Goal: Task Accomplishment & Management: Complete application form

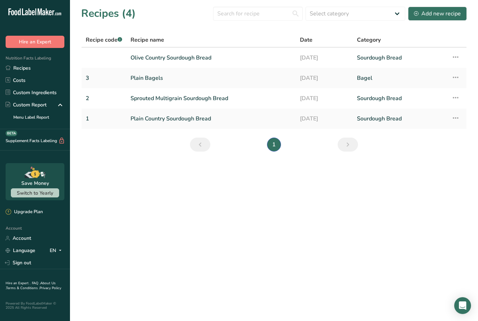
click at [54, 90] on link "Custom Ingredients" at bounding box center [35, 92] width 70 height 12
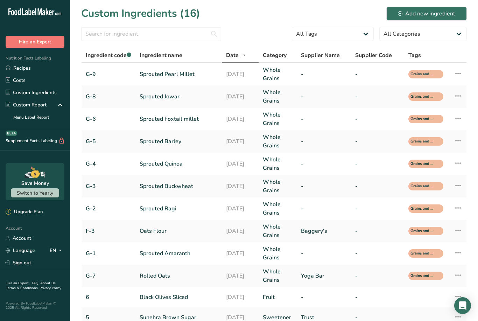
click at [435, 16] on div "Add new ingredient" at bounding box center [426, 13] width 57 height 8
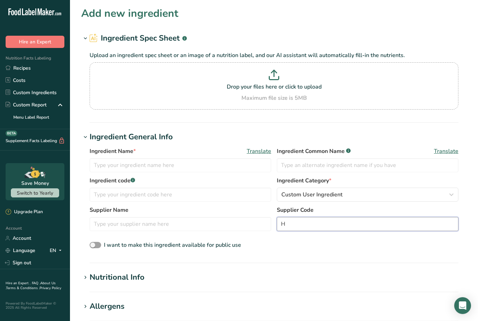
type input "H"
click at [415, 129] on section "Add new ingredient Ingredient Spec Sheet .a-a{fill:#347362;}.b-a{fill:#fff;} Up…" at bounding box center [274, 264] width 408 height 529
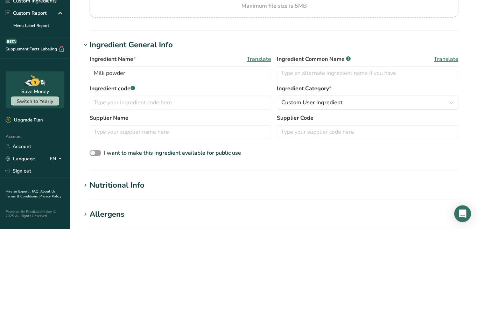
scroll to position [92, 0]
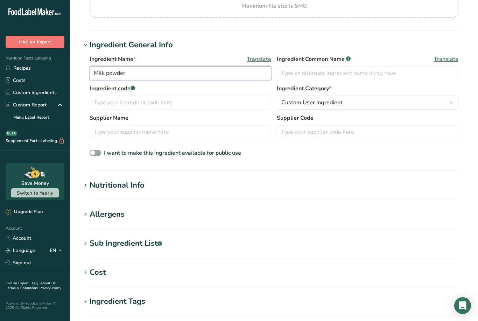
type input "Milk powder"
type input "Powder Milk"
type input "Milk powder"
click at [453, 101] on icon "button" at bounding box center [451, 103] width 8 height 13
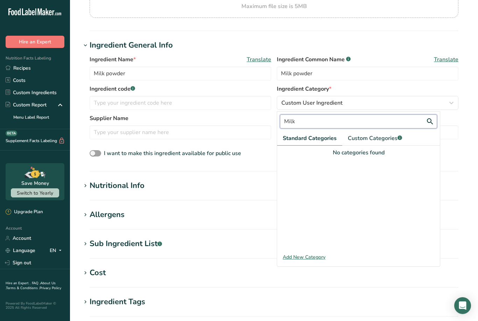
type input "Milk"
click at [392, 139] on span "Custom Categories .a-a{fill:#347362;}.b-a{fill:#fff;}" at bounding box center [375, 138] width 54 height 8
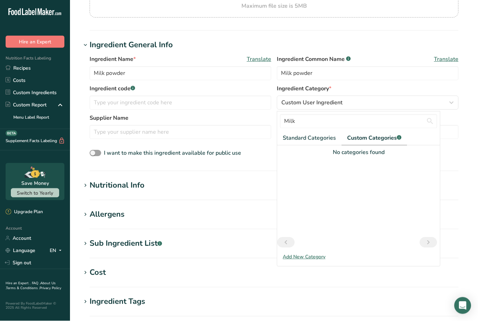
scroll to position [92, 0]
click at [316, 254] on div "Add New Category" at bounding box center [358, 256] width 163 height 7
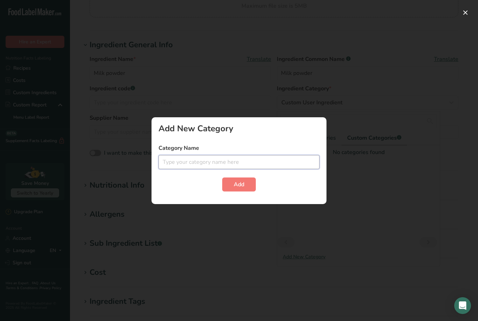
scroll to position [92, 0]
type input "MIT #"
type input "Milk"
click at [239, 185] on span "Add" at bounding box center [239, 184] width 10 height 8
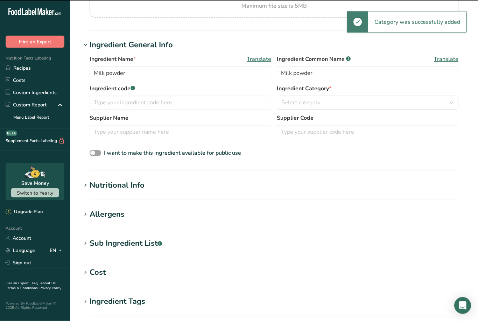
scroll to position [92, 0]
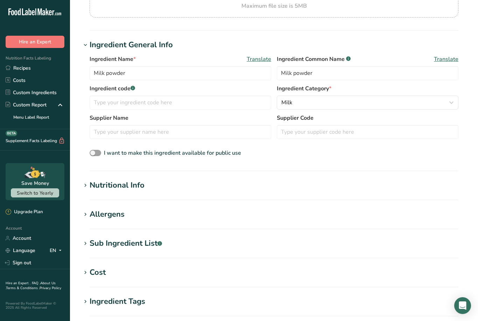
click at [129, 189] on div "Nutritional Info" at bounding box center [117, 185] width 55 height 12
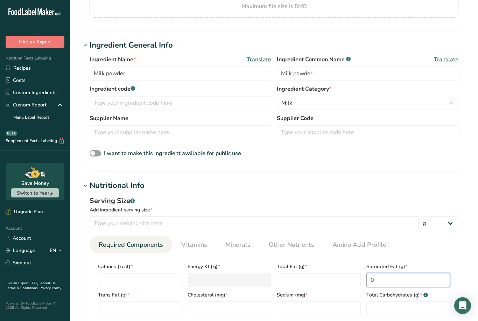
type Fat "0"
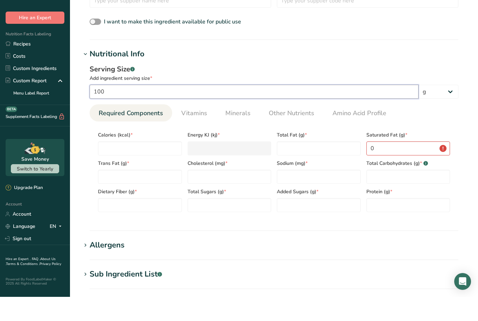
type input "100"
type input "438"
type KJ "1832.6"
type input "438"
type input "20"
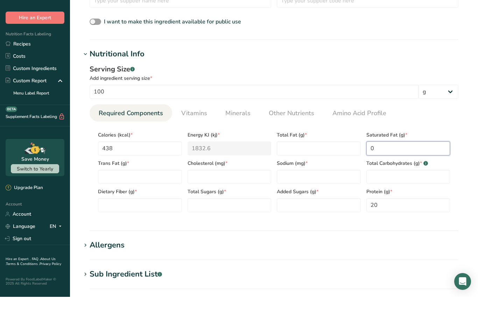
type Fat "0"
type Fat "11.2"
type input "385"
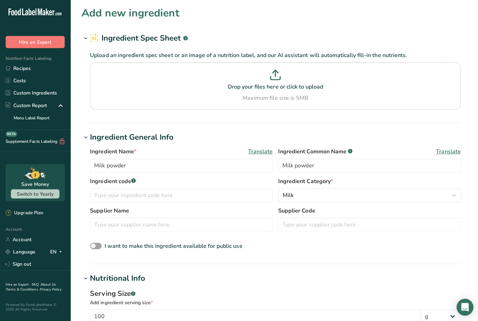
scroll to position [3, 0]
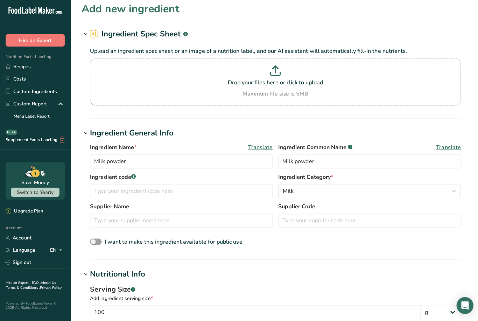
type input "40.7"
click at [317, 195] on button "Milk" at bounding box center [368, 192] width 182 height 14
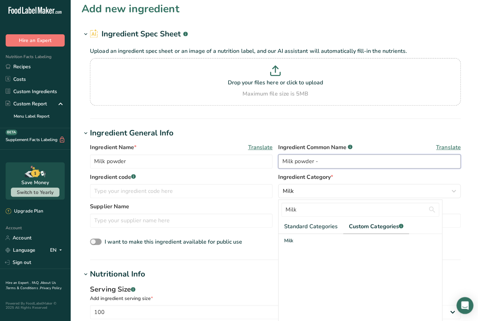
type input "Milk powder -"
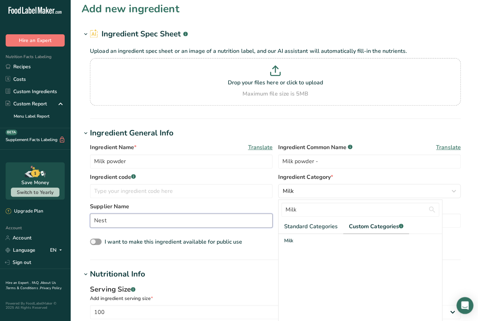
type input "Nest"
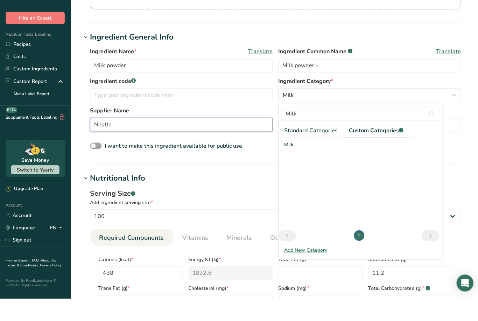
scroll to position [84, 0]
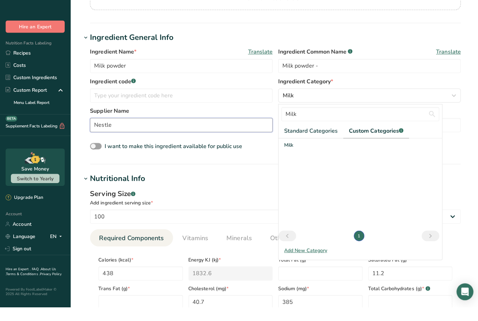
type input "Nestle"
click at [83, 162] on section "Ingredient General Info Ingredient Name * Translate Milk powder Ingredient Comm…" at bounding box center [274, 113] width 386 height 132
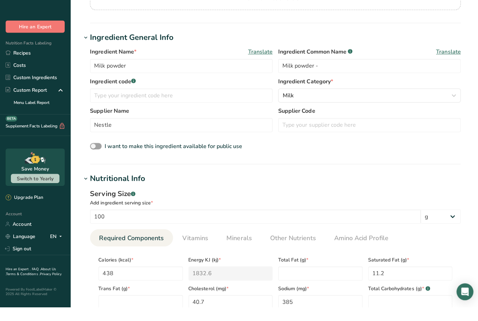
scroll to position [100, 0]
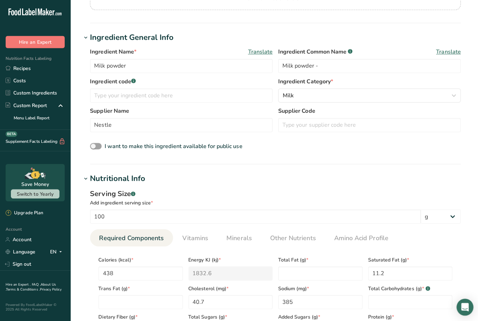
click at [274, 147] on div "I want to make this ingredient available for public use" at bounding box center [274, 145] width 369 height 9
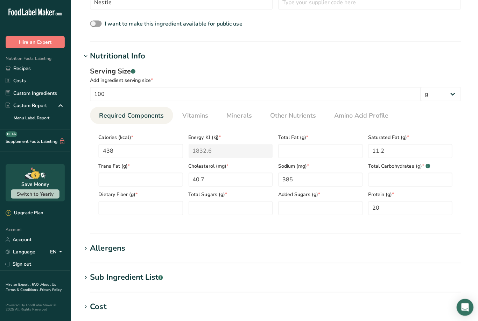
scroll to position [221, 0]
click at [37, 95] on link "Custom Ingredients" at bounding box center [35, 92] width 70 height 12
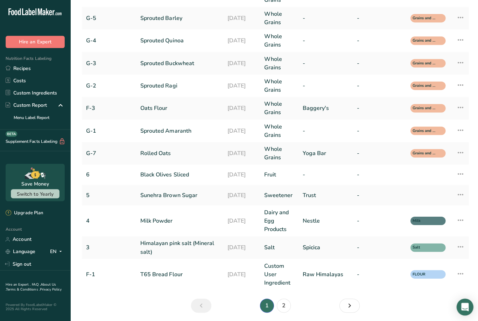
scroll to position [126, 0]
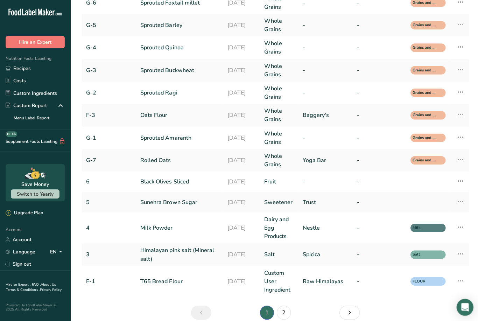
click at [170, 230] on link "Milk Powder" at bounding box center [179, 226] width 78 height 8
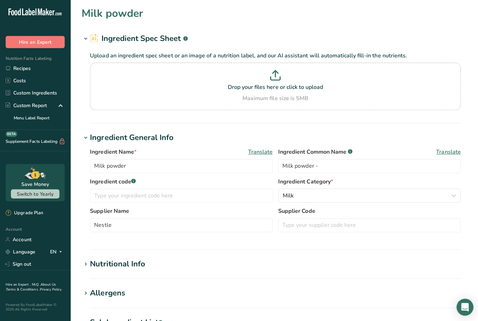
type input "Milk Powder"
type input "4"
type input "438"
type KJ "1832.6"
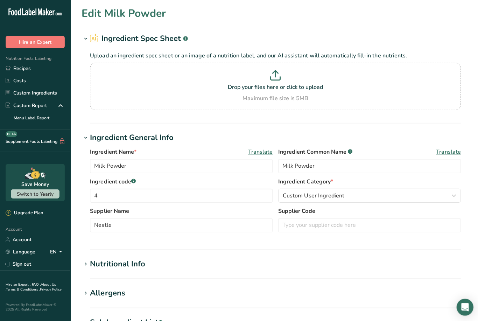
type Fat "15"
type Fat "11.2"
type Fat "0"
type input "40.7"
type input "385"
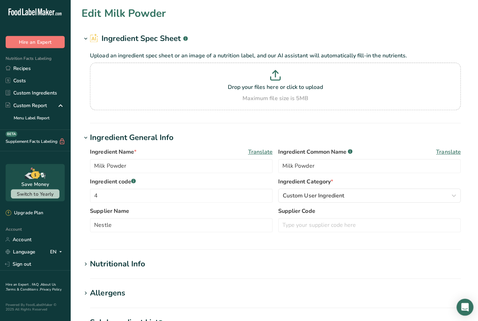
type Carbohydrates "55.7"
type Fiber "0"
type Sugars "40.9"
type Sugars "16.5"
type input "20"
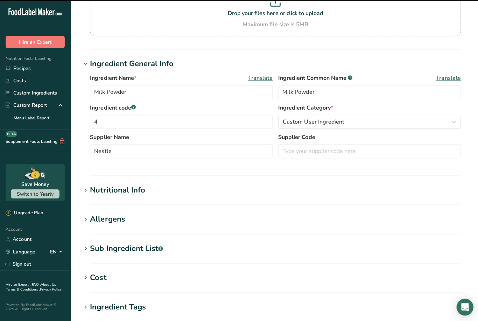
click at [169, 186] on h1 "Nutritional Info" at bounding box center [274, 189] width 386 height 12
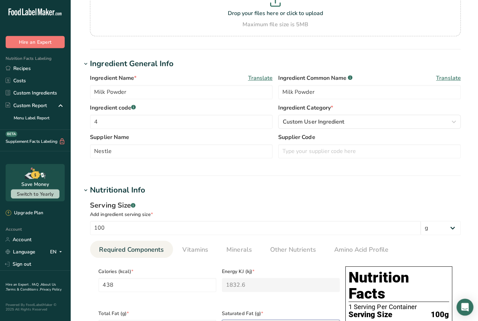
type Fat "0"
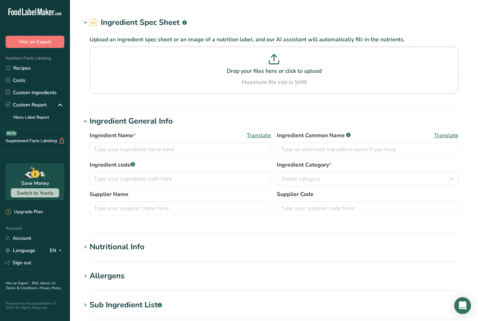
type input "Milk Powder"
type input "4"
type input "Nestle"
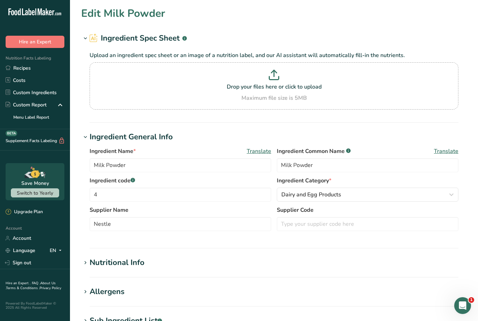
type input "438"
type KJ "1832.6"
type Fat "15"
type Fat "11.2"
type Fat "0"
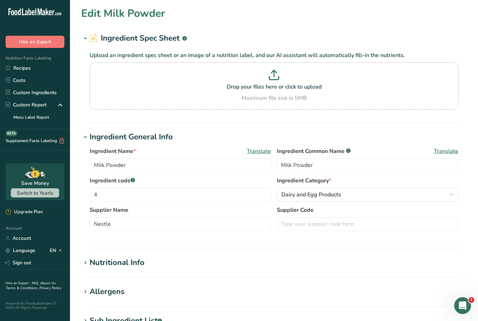
type input "40.7"
type input "385"
type Carbohydrates "55.7"
type Fiber "0"
type Sugars "40.9"
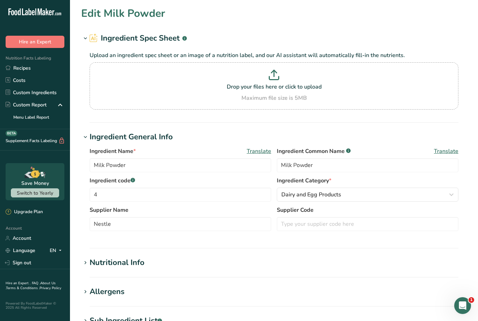
type Sugars "16.5"
type input "20"
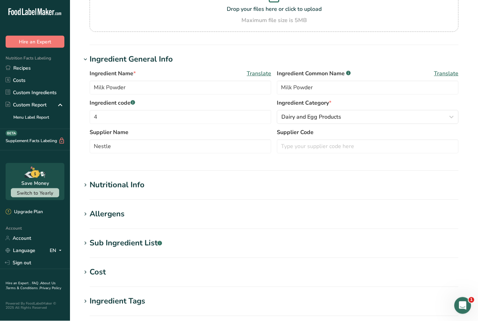
click at [137, 190] on div "Nutritional Info" at bounding box center [117, 185] width 55 height 12
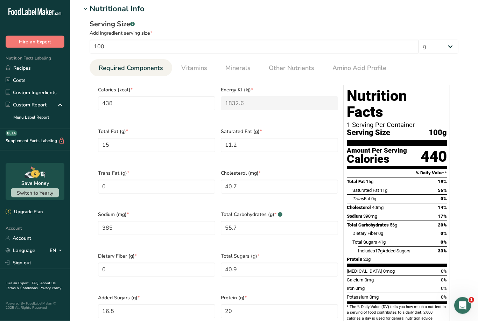
scroll to position [244, 0]
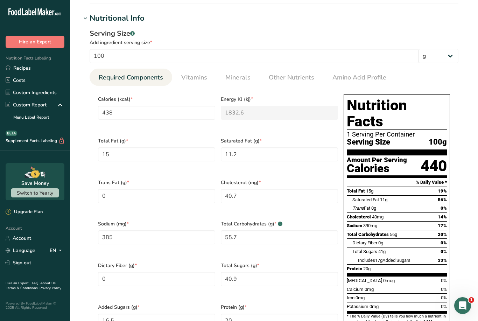
click at [299, 78] on span "Other Nutrients" at bounding box center [291, 77] width 45 height 9
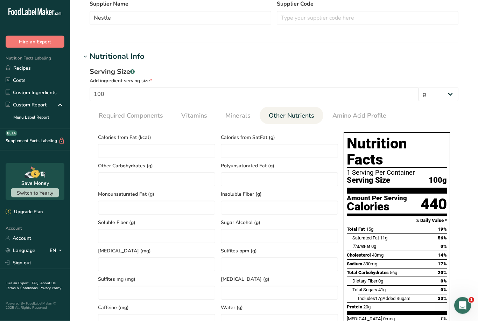
click at [197, 122] on link "Vitamins" at bounding box center [193, 116] width 31 height 18
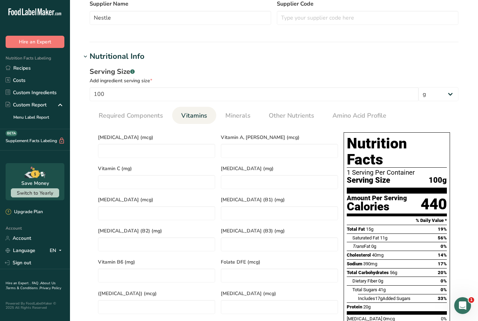
click at [122, 118] on span "Required Components" at bounding box center [131, 115] width 64 height 9
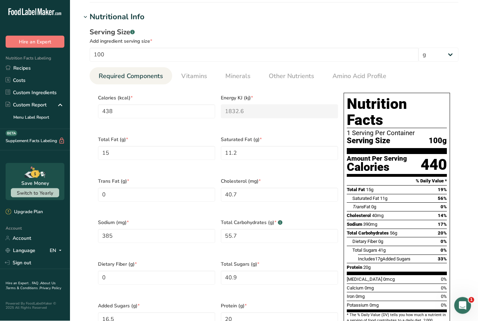
click at [192, 76] on span "Vitamins" at bounding box center [194, 76] width 26 height 9
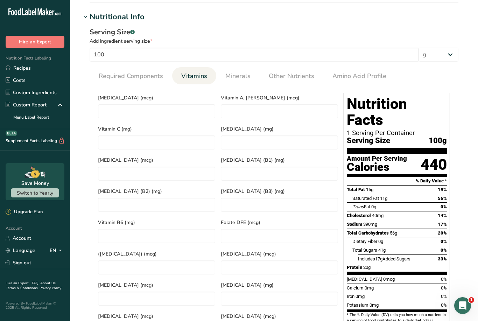
click at [235, 73] on span "Minerals" at bounding box center [237, 75] width 25 height 9
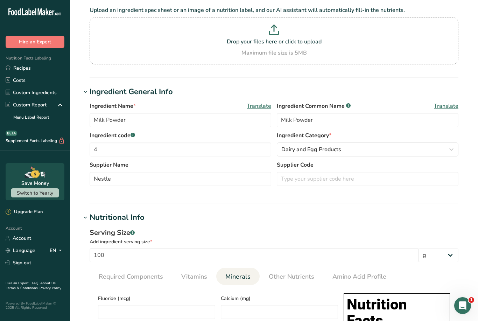
scroll to position [45, 0]
click at [87, 218] on icon at bounding box center [85, 218] width 6 height 10
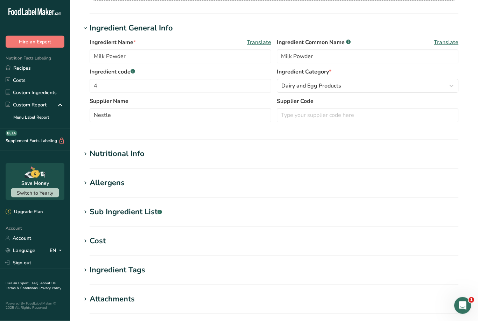
click at [92, 210] on div "Sub Ingredient List .a-a{fill:#347362;}.b-a{fill:#fff;}" at bounding box center [126, 212] width 72 height 12
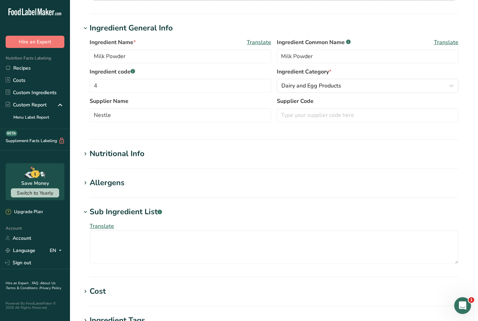
click at [86, 213] on icon at bounding box center [85, 212] width 6 height 10
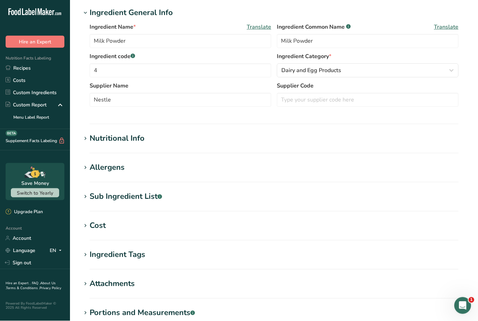
scroll to position [125, 0]
click at [90, 141] on div "Nutritional Info" at bounding box center [117, 138] width 55 height 12
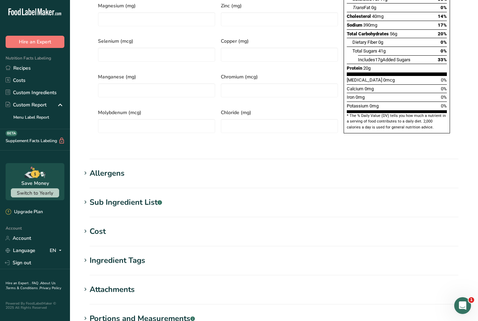
scroll to position [435, 0]
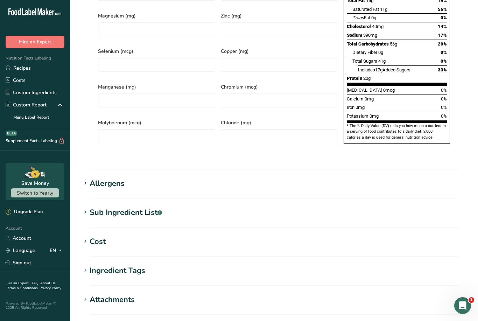
click at [86, 178] on icon at bounding box center [85, 183] width 6 height 10
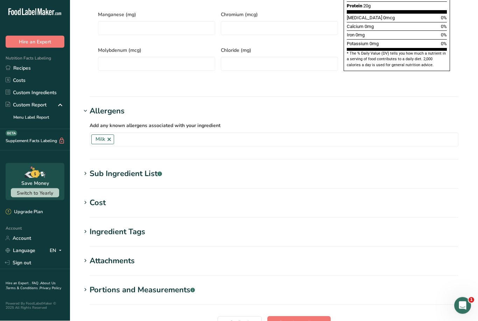
scroll to position [533, 0]
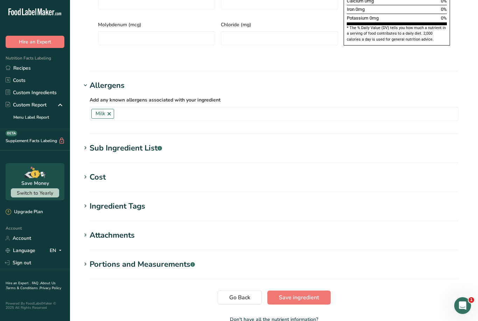
click at [302, 293] on span "Save ingredient" at bounding box center [299, 297] width 40 height 8
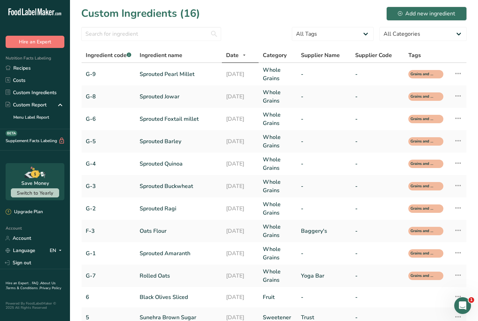
click at [22, 70] on link "Recipes" at bounding box center [35, 68] width 70 height 12
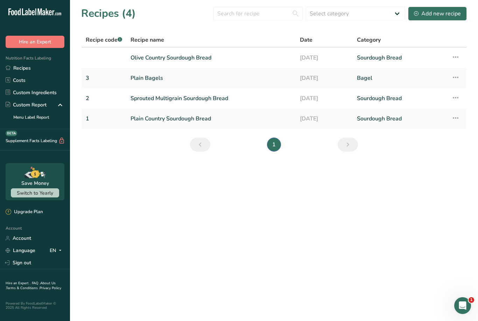
click at [445, 12] on div "Add new recipe" at bounding box center [437, 13] width 47 height 8
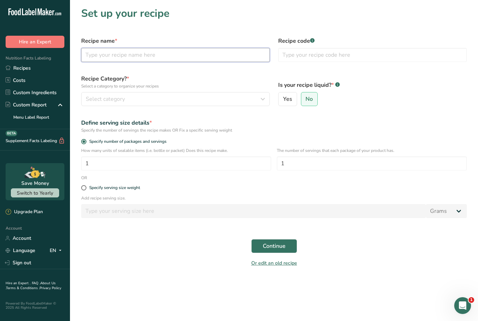
click at [95, 49] on input "text" at bounding box center [175, 55] width 189 height 14
type input "Sourdough Sandwich Bread"
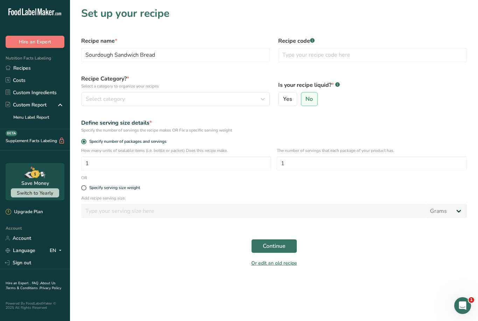
click at [89, 103] on span "Select category" at bounding box center [105, 99] width 39 height 8
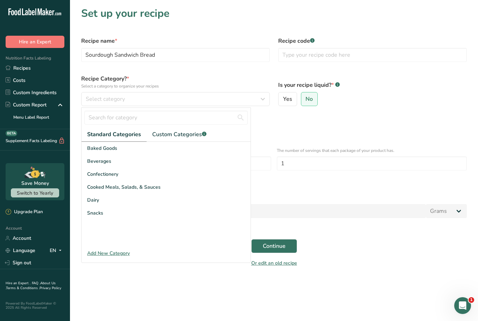
click at [91, 151] on span "Baked Goods" at bounding box center [102, 148] width 30 height 7
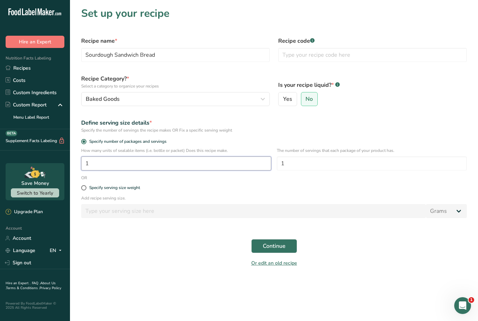
click at [209, 158] on input "1" at bounding box center [176, 163] width 190 height 14
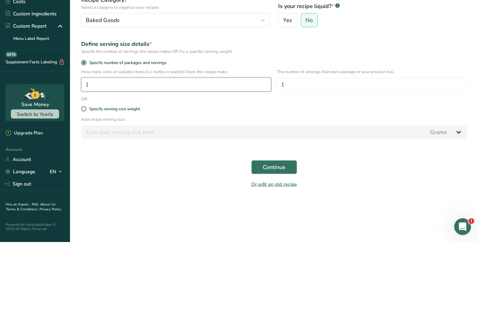
click at [101, 156] on input "1" at bounding box center [176, 163] width 190 height 14
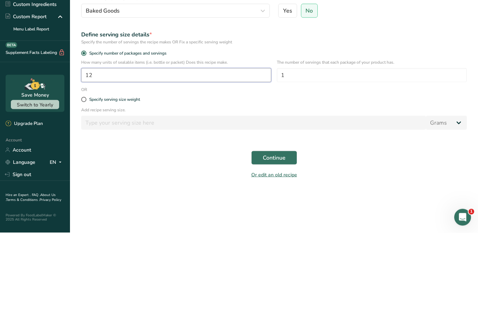
type input "12"
click at [83, 185] on span at bounding box center [83, 187] width 5 height 5
click at [83, 185] on input "Specify serving size weight" at bounding box center [83, 187] width 5 height 5
radio input "true"
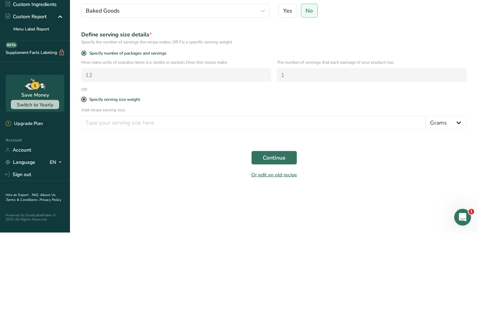
radio input "false"
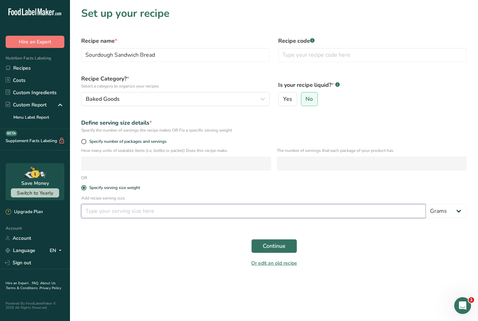
click at [142, 208] on input "number" at bounding box center [253, 211] width 345 height 14
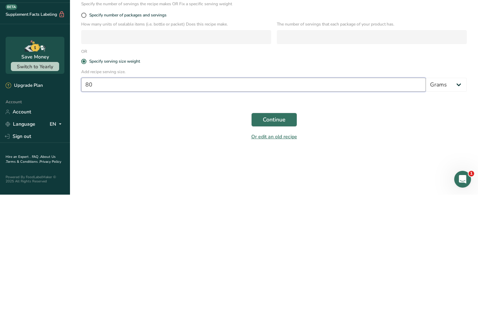
type input "80"
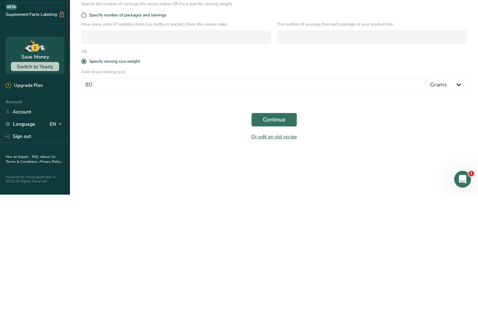
click at [278, 242] on span "Continue" at bounding box center [274, 246] width 23 height 8
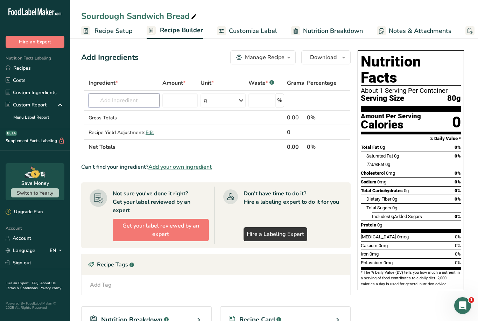
click at [102, 103] on input "text" at bounding box center [124, 100] width 71 height 14
click at [119, 115] on p "F-1 T65 Bread Flour" at bounding box center [119, 114] width 51 height 7
type input "T65 Bread Flour"
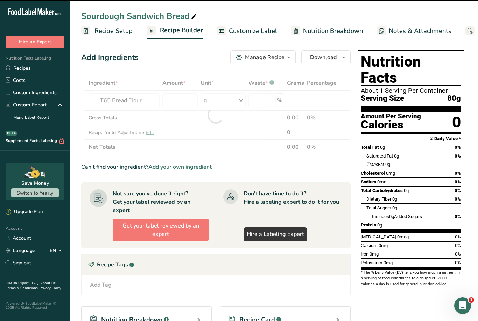
type input "0"
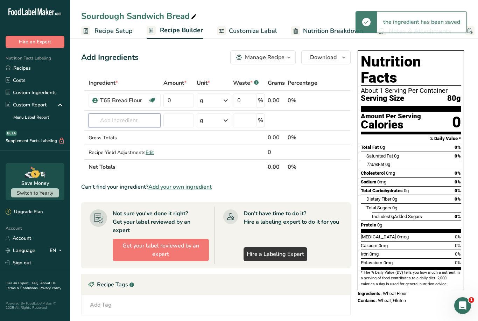
click at [103, 122] on input "text" at bounding box center [125, 120] width 72 height 14
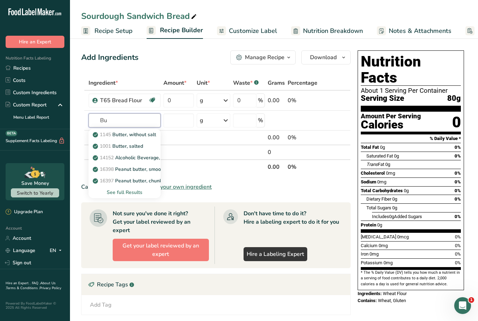
type input "B"
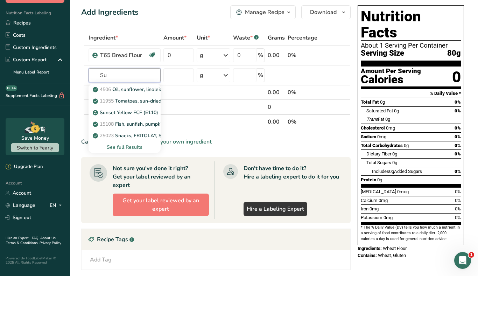
type input "S"
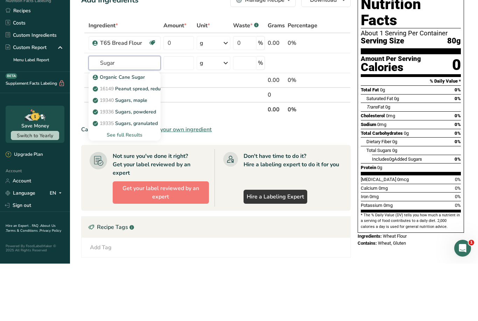
type input "Sugar"
click at [118, 189] on div "See full Results" at bounding box center [124, 192] width 61 height 7
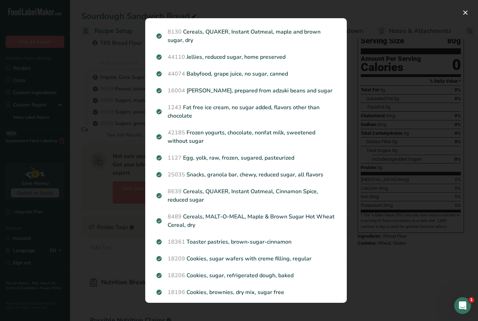
scroll to position [695, 0]
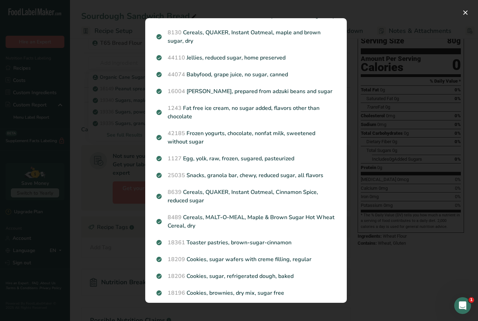
click at [381, 251] on div "Search results modal" at bounding box center [239, 160] width 478 height 321
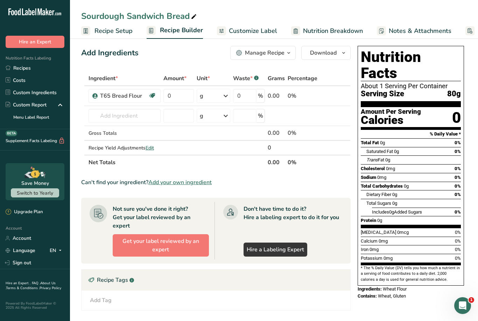
scroll to position [0, 0]
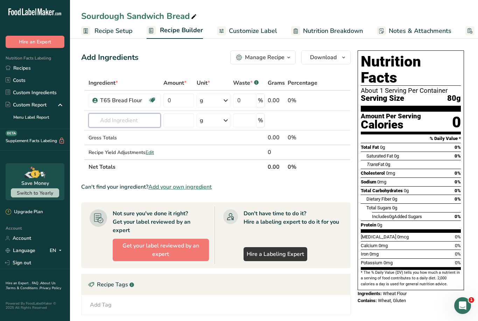
click at [140, 121] on input "text" at bounding box center [125, 120] width 72 height 14
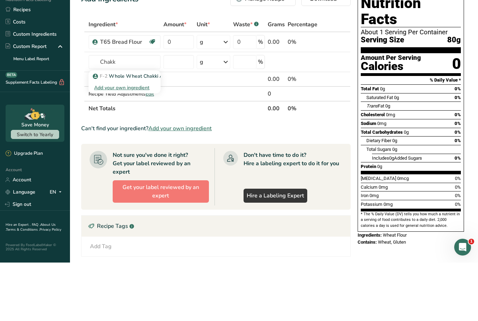
click at [141, 131] on p "F-2 Whole Wheat Chakki Atta" at bounding box center [131, 134] width 75 height 7
type input "Whole Wheat Chakki Atta"
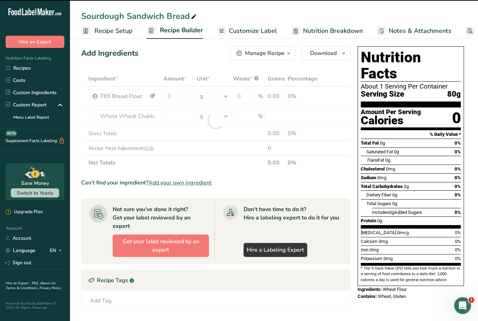
type input "0"
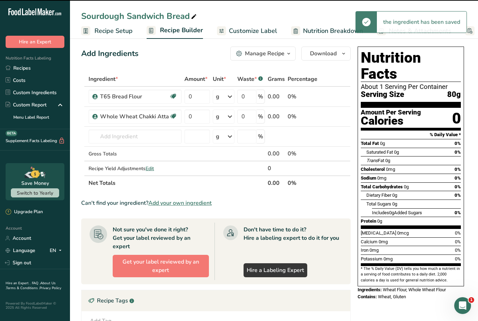
scroll to position [3, 0]
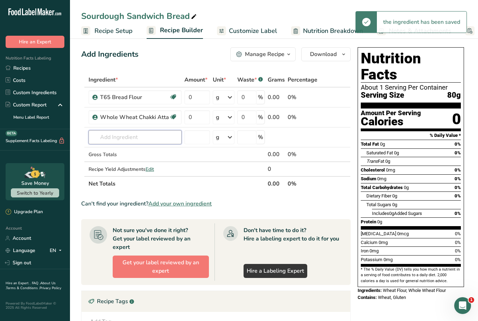
click at [142, 138] on input "text" at bounding box center [135, 137] width 93 height 14
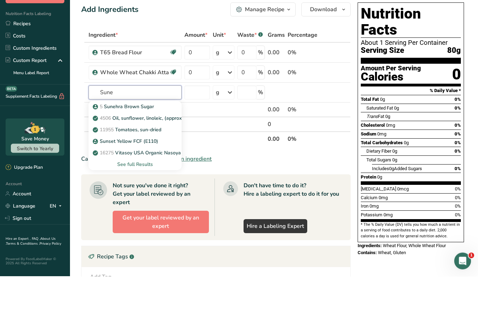
type input "Sune"
click at [140, 205] on div "See full Results" at bounding box center [135, 208] width 82 height 7
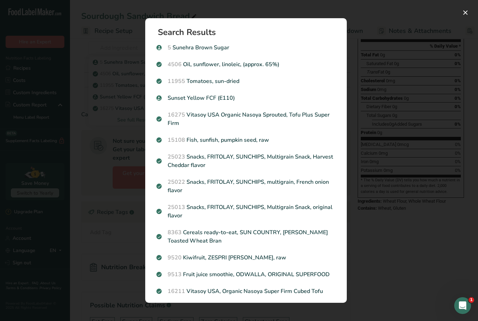
scroll to position [0, 0]
click at [203, 49] on p "5 Sunehra Brown Sugar" at bounding box center [245, 47] width 179 height 8
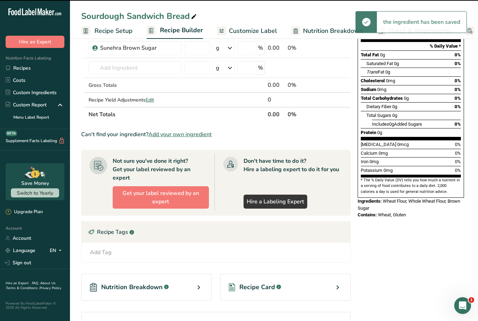
type input "0"
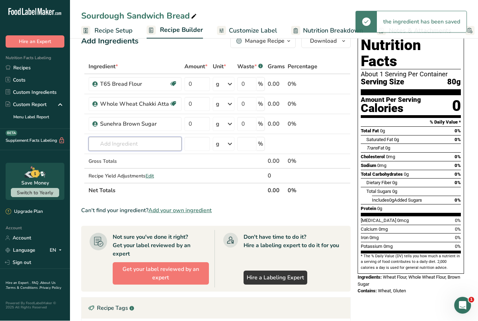
click at [140, 139] on input "text" at bounding box center [135, 144] width 93 height 14
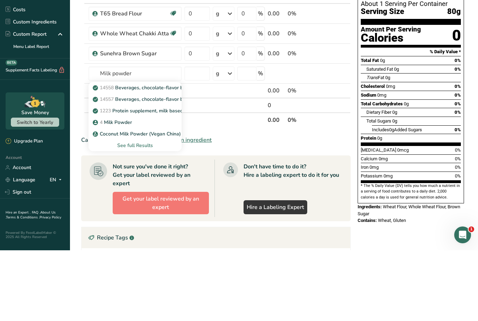
click at [131, 189] on p "4 Milk Powder" at bounding box center [113, 192] width 38 height 7
type input "Milk Powder"
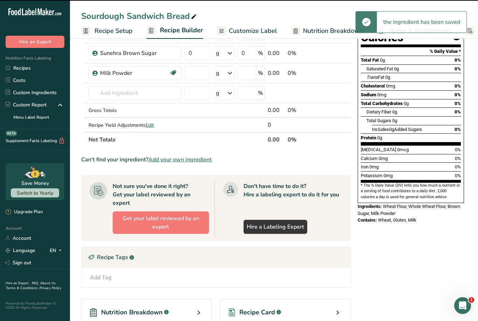
type input "0"
click at [143, 92] on input "text" at bounding box center [135, 93] width 93 height 14
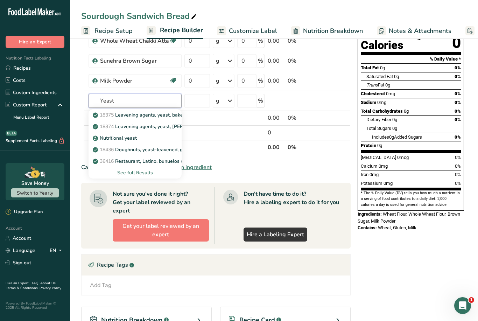
type input "Yeast"
click at [84, 93] on td at bounding box center [85, 101] width 3 height 20
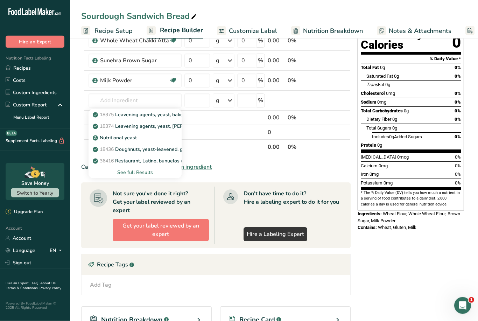
scroll to position [80, 0]
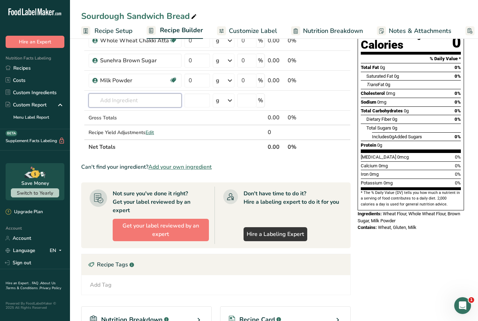
click at [100, 99] on input "text" at bounding box center [135, 100] width 93 height 14
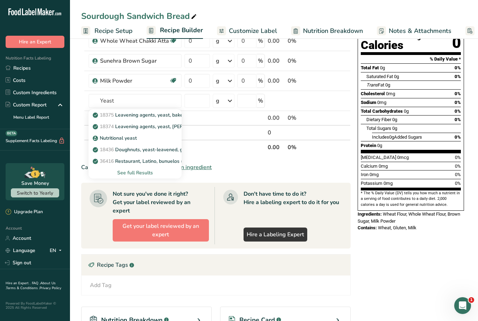
click at [161, 116] on p "18375 Leavening agents, yeast, [PERSON_NAME], active dry" at bounding box center [153, 114] width 118 height 7
type input "Leavening agents, yeast, baker's, active dry"
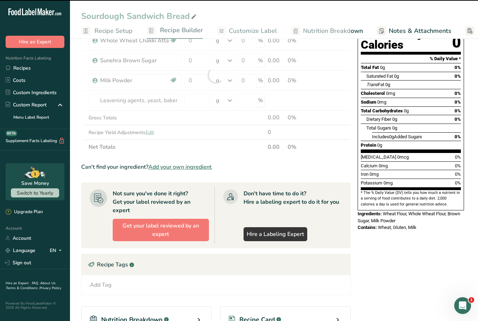
type input "0"
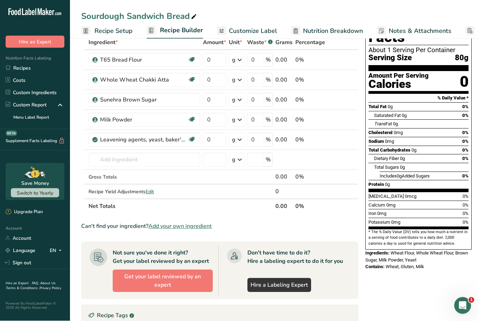
scroll to position [41, 0]
click at [105, 160] on input "text" at bounding box center [145, 160] width 112 height 14
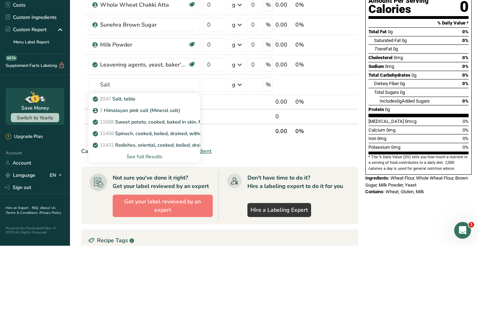
click at [164, 182] on p "3 Himalayan pink salt (Mineral salt)" at bounding box center [137, 185] width 86 height 7
type input "Himalayan pink salt (Mineral salt)"
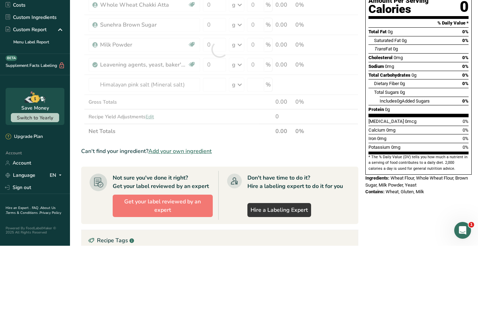
scroll to position [116, 0]
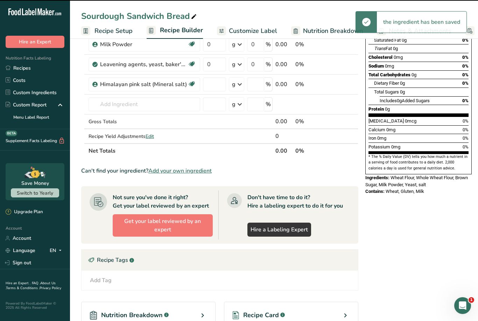
type input "0"
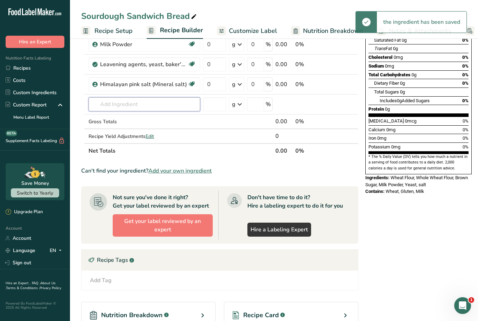
click at [101, 104] on input "text" at bounding box center [145, 104] width 112 height 14
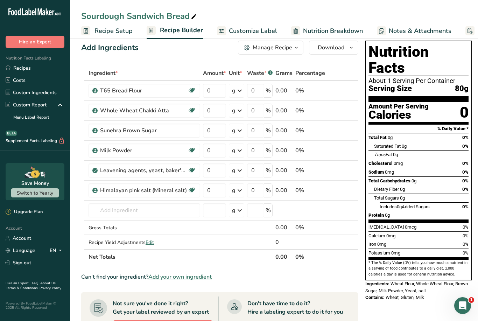
scroll to position [0, 0]
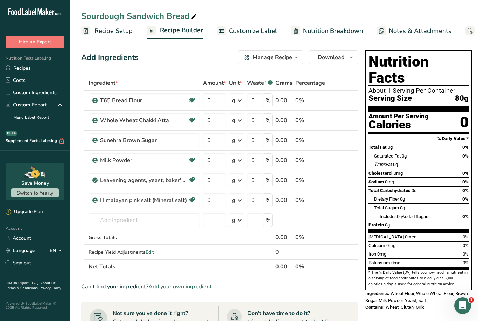
click at [328, 23] on link "Nutrition Breakdown" at bounding box center [327, 31] width 72 height 16
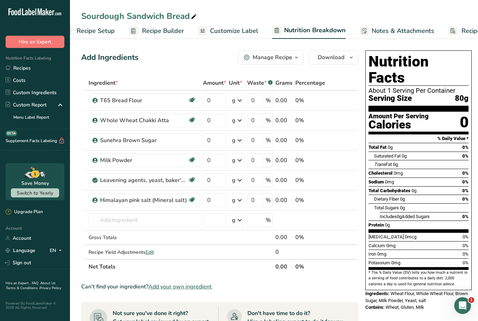
select select "Calories"
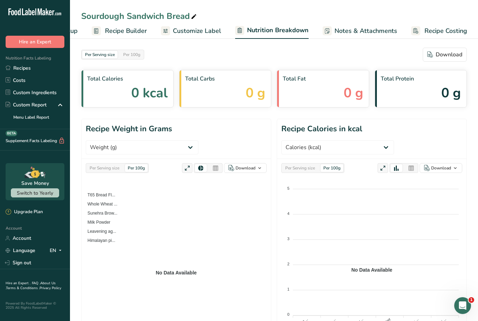
click at [206, 33] on span "Customize Label" at bounding box center [197, 30] width 48 height 9
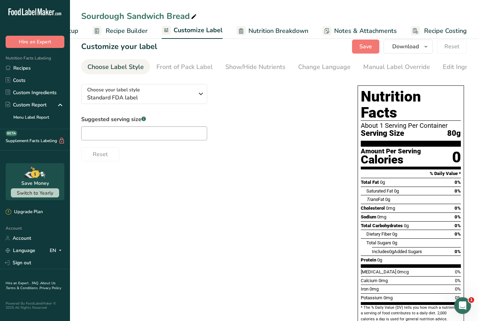
scroll to position [9, 0]
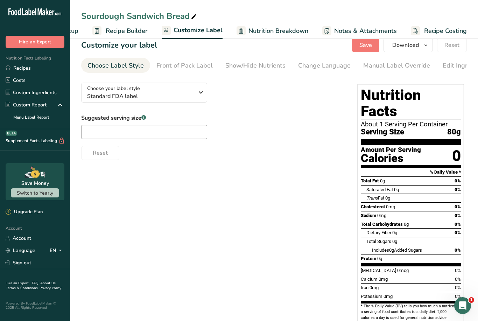
click at [190, 59] on link "Front of Pack Label" at bounding box center [184, 66] width 56 height 16
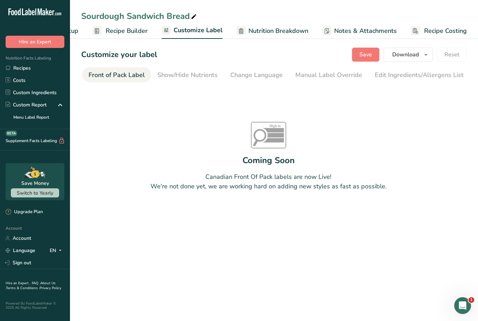
click at [198, 70] on div "Show/Hide Nutrients" at bounding box center [187, 74] width 60 height 9
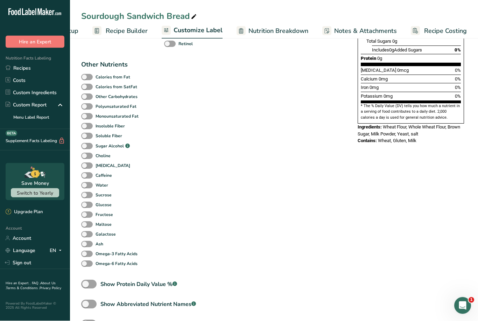
scroll to position [227, 0]
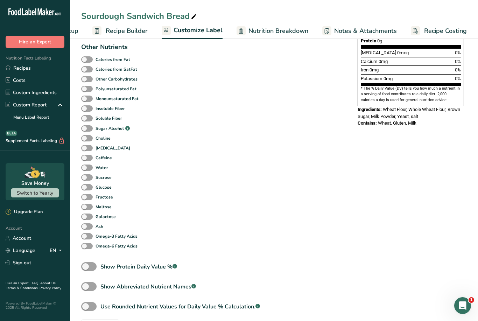
click at [92, 267] on span at bounding box center [88, 266] width 15 height 9
click at [86, 267] on input "Show Protein Daily Value % .a-a{fill:#347362;}.b-a{fill:#fff;}" at bounding box center [83, 266] width 5 height 5
checkbox input "true"
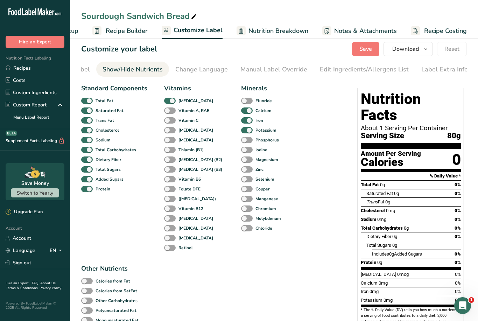
scroll to position [0, 0]
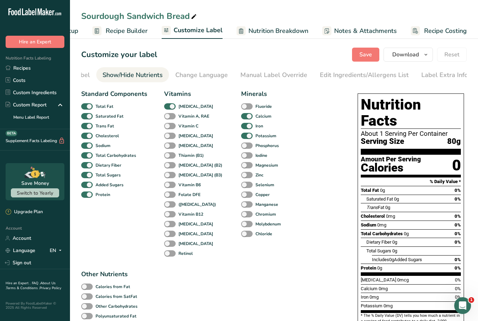
click at [127, 32] on span "Recipe Builder" at bounding box center [127, 30] width 42 height 9
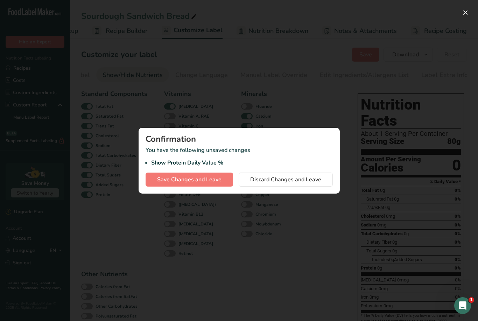
click at [215, 178] on span "Save Changes and Leave" at bounding box center [189, 179] width 64 height 8
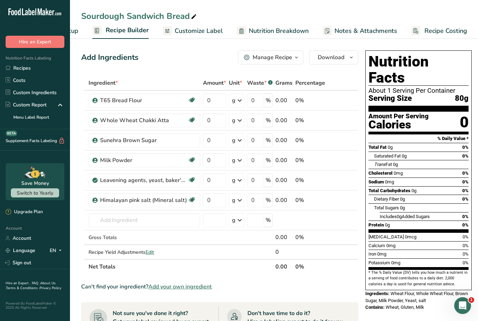
click at [19, 66] on link "Recipes" at bounding box center [35, 68] width 70 height 12
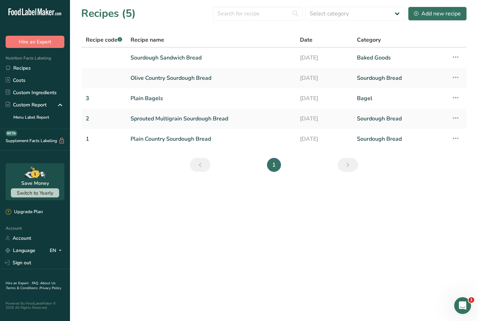
click at [36, 96] on link "Custom Ingredients" at bounding box center [35, 92] width 70 height 12
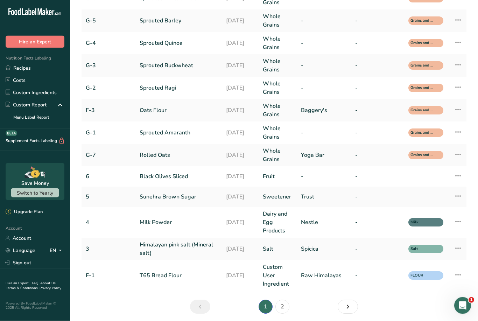
scroll to position [125, 0]
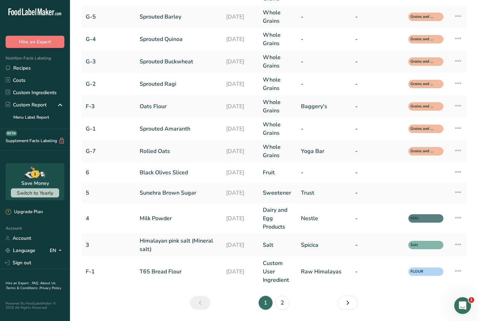
click at [285, 305] on link "2" at bounding box center [282, 303] width 14 height 14
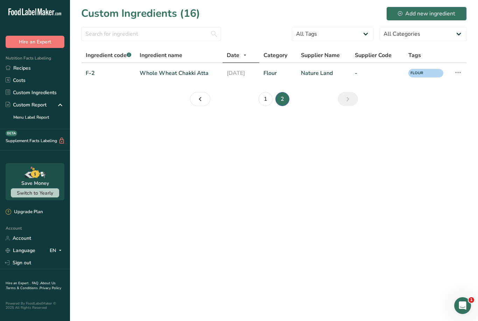
click at [269, 104] on link "1" at bounding box center [266, 99] width 14 height 14
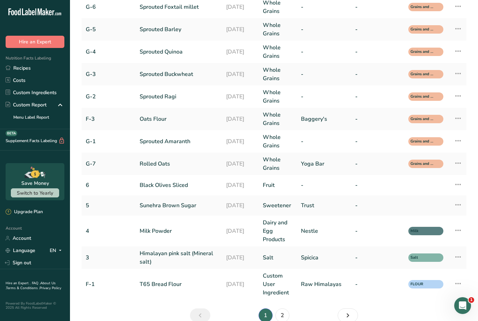
scroll to position [125, 0]
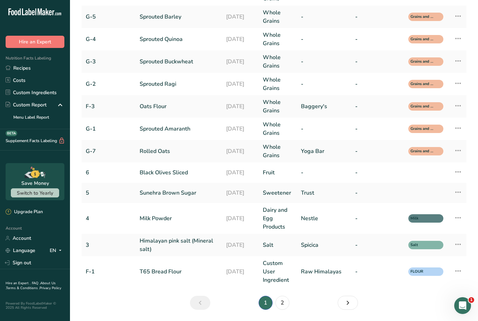
click at [173, 214] on link "Milk Powder" at bounding box center [179, 218] width 78 height 8
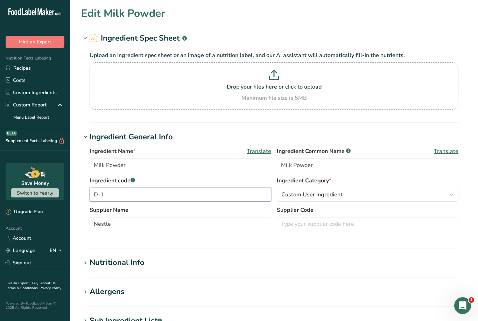
type input "D-1"
click at [456, 192] on button "Custom User Ingredient" at bounding box center [368, 195] width 182 height 14
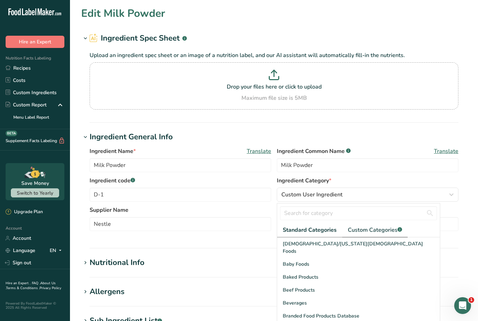
click at [397, 233] on div ".a-a{fill:#347362;}.b-a{fill:#fff;}" at bounding box center [399, 230] width 5 height 8
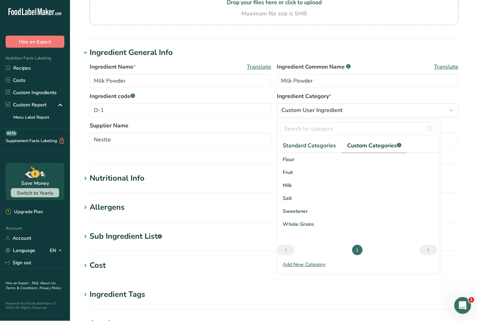
scroll to position [85, 0]
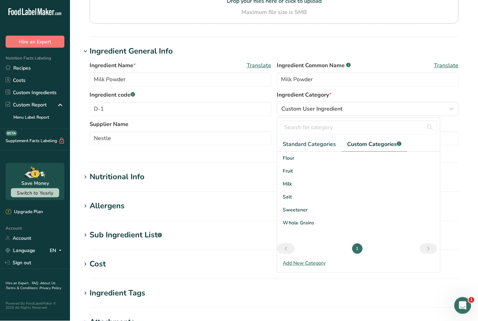
click at [350, 215] on div "Sweetener" at bounding box center [358, 210] width 163 height 13
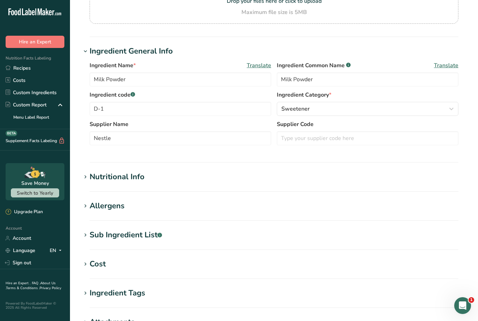
click at [455, 113] on icon "button" at bounding box center [451, 109] width 8 height 13
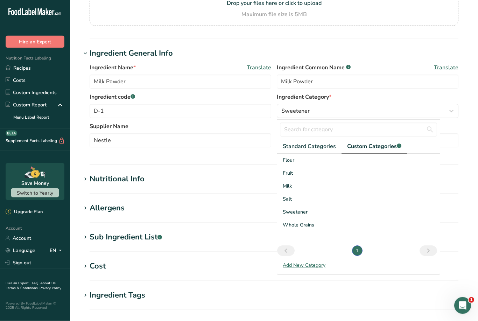
scroll to position [87, 0]
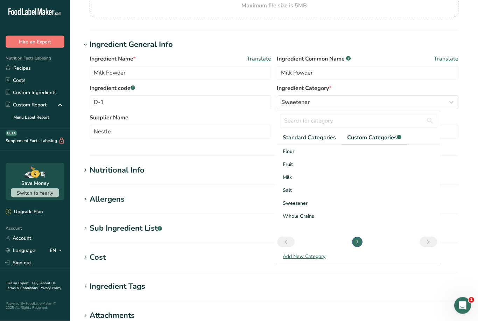
click at [287, 178] on span "Milk" at bounding box center [287, 177] width 9 height 7
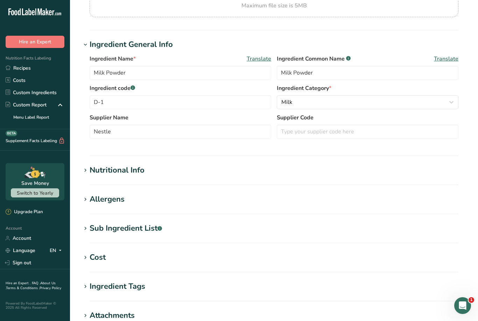
click at [449, 102] on icon "button" at bounding box center [451, 102] width 8 height 13
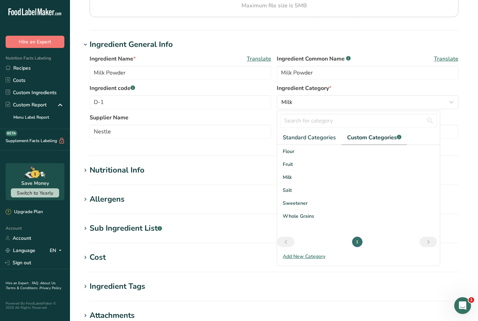
click at [472, 82] on section "Edit Milk Powder Ingredient Spec Sheet .a-a{fill:#347362;}.b-a{fill:#fff;} Uplo…" at bounding box center [274, 165] width 408 height 514
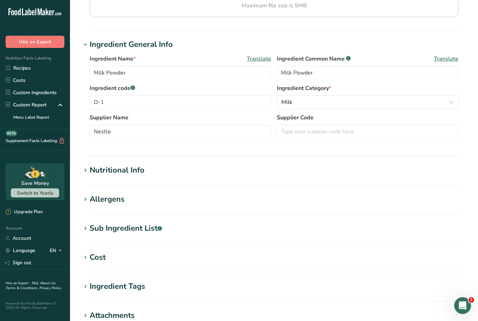
click at [458, 105] on button "Milk" at bounding box center [368, 102] width 182 height 14
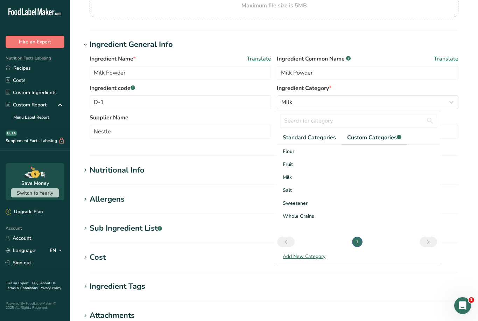
click at [307, 264] on div "Standard Categories Custom Categories .a-a{fill:#347362;}.b-a{fill:#fff;} [DEMO…" at bounding box center [358, 188] width 163 height 155
click at [312, 256] on div "Add New Category" at bounding box center [358, 256] width 163 height 7
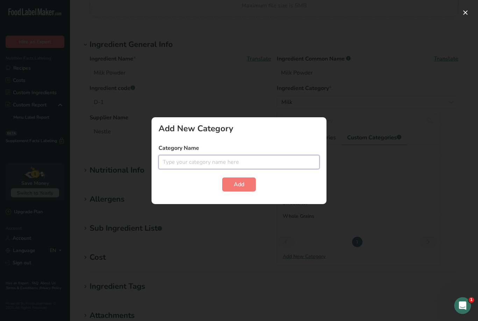
scroll to position [92, 0]
type input "Diarery"
click at [467, 304] on icon "Open Intercom Messenger" at bounding box center [463, 306] width 12 height 12
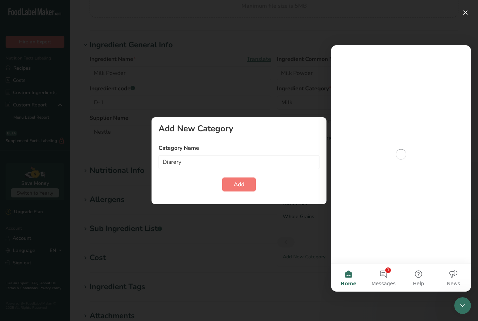
scroll to position [0, 0]
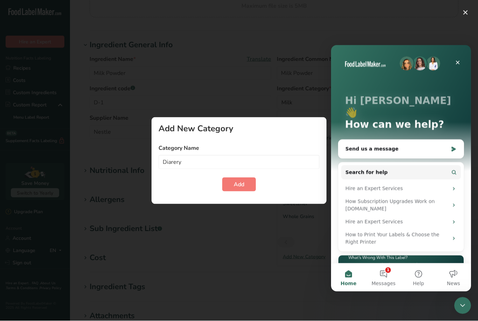
click at [389, 270] on button "1 Messages" at bounding box center [383, 277] width 35 height 28
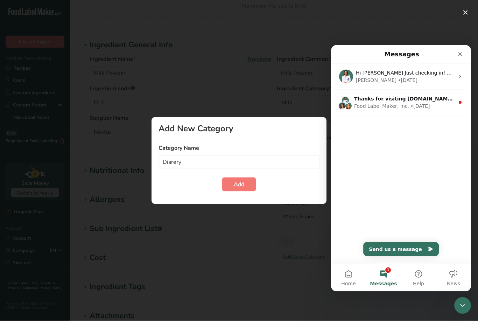
click at [432, 105] on div "Food Label Maker, Inc. • [DATE]" at bounding box center [404, 105] width 100 height 7
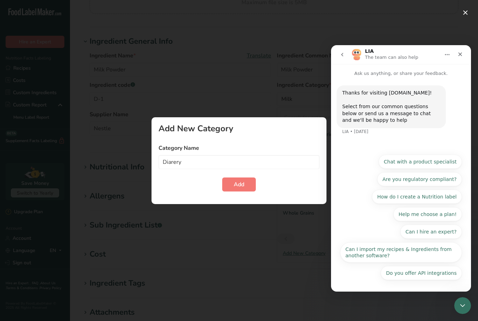
scroll to position [92, 0]
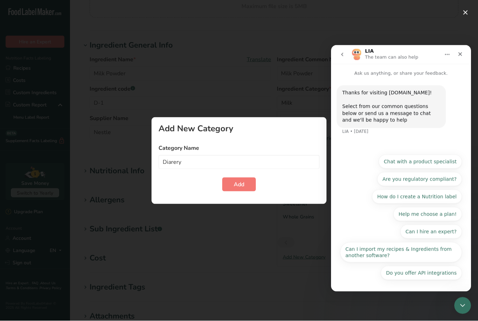
click at [464, 52] on div "Close" at bounding box center [460, 54] width 13 height 13
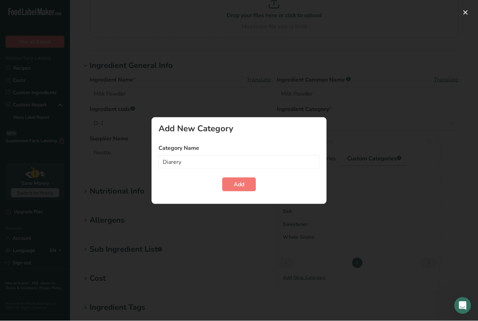
scroll to position [72, 0]
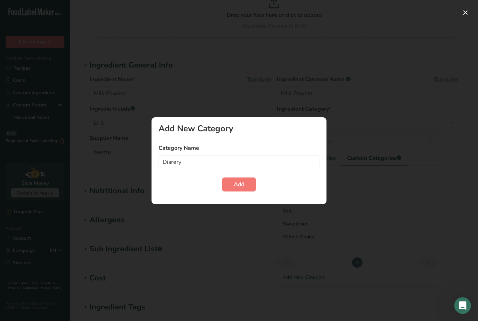
click at [466, 15] on button "button" at bounding box center [465, 12] width 11 height 11
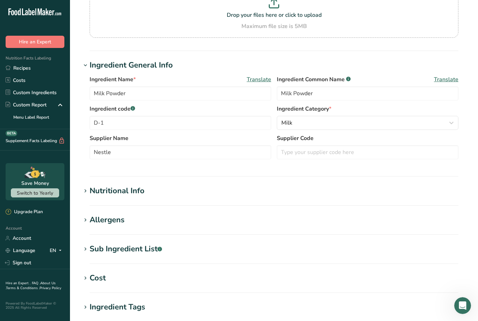
click at [457, 22] on div "Drop your files here or click to upload Maximum file size is 5MB" at bounding box center [274, 14] width 369 height 47
click at [457, 22] on input "Drop your files here or click to upload Maximum file size is 5MB" at bounding box center [274, 14] width 369 height 47
click at [466, 31] on div "Upload an ingredient spec sheet or an image of a nutrition label, and our AI as…" at bounding box center [274, 7] width 386 height 70
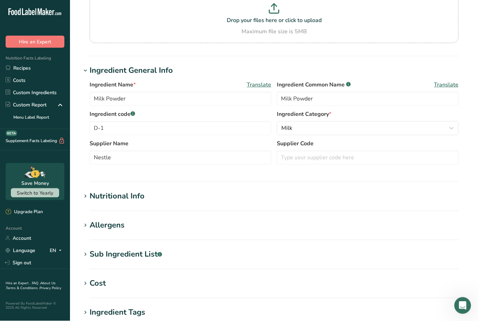
scroll to position [0, 0]
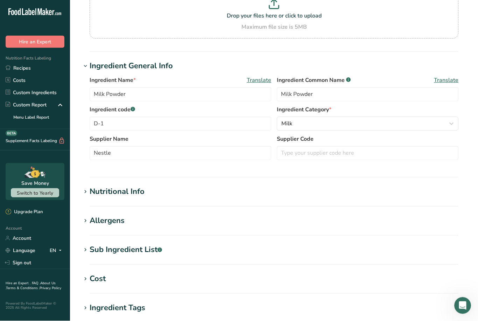
click at [321, 124] on div "Milk" at bounding box center [365, 124] width 168 height 8
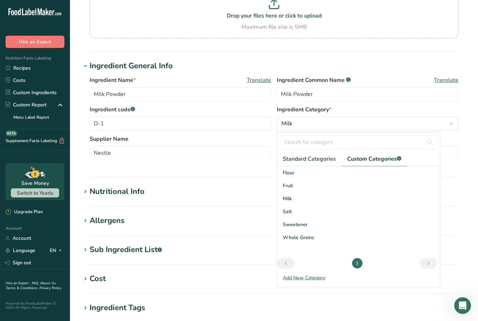
click at [421, 126] on div "Milk" at bounding box center [365, 123] width 168 height 8
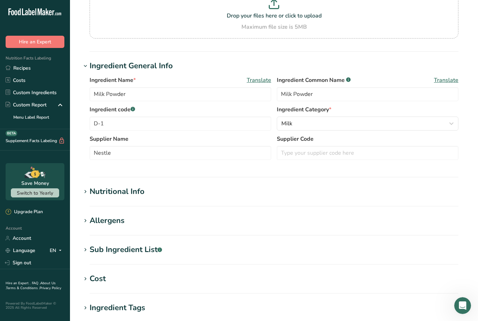
click at [452, 127] on icon "button" at bounding box center [451, 123] width 8 height 13
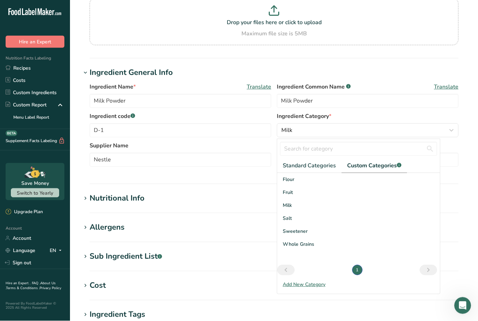
scroll to position [64, 0]
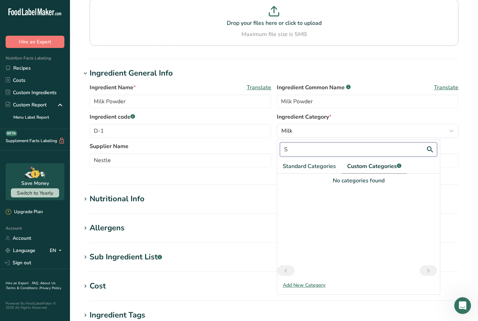
type input "S"
paste input "Dairy"
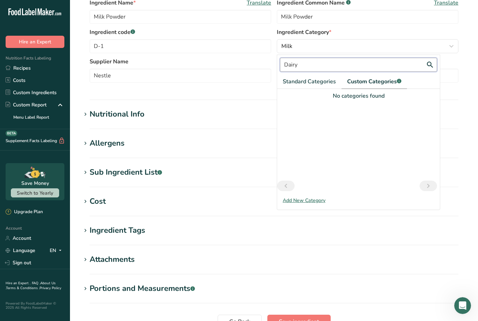
scroll to position [148, 0]
type input "D"
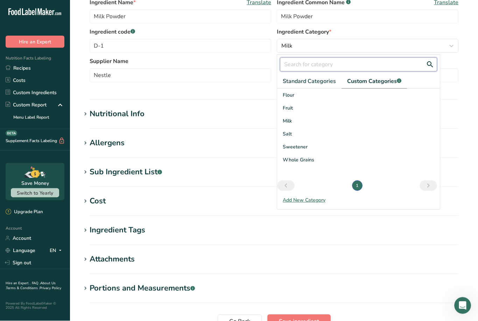
scroll to position [149, 0]
paste input "Dairy"
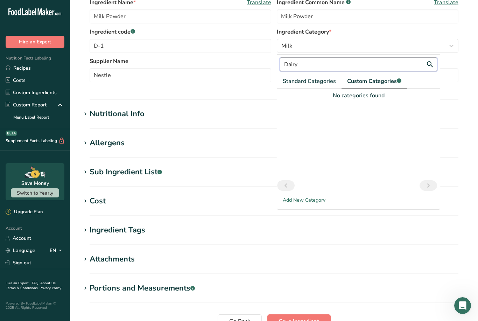
type input "Dairy"
click at [317, 209] on div "Dairy Standard Categories Custom Categories .a-a{fill:#347362;}.b-a{fill:#fff;}…" at bounding box center [358, 131] width 163 height 155
click at [315, 199] on div "Add New Category" at bounding box center [358, 199] width 163 height 7
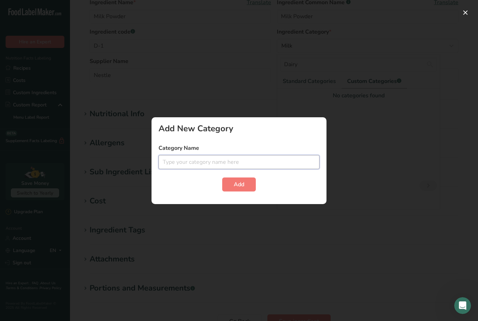
click at [175, 169] on input "text" at bounding box center [239, 162] width 161 height 14
click at [170, 169] on input "text" at bounding box center [239, 162] width 161 height 14
click at [171, 169] on input "text" at bounding box center [239, 162] width 161 height 14
paste input "Dairy"
type input "Dairy"
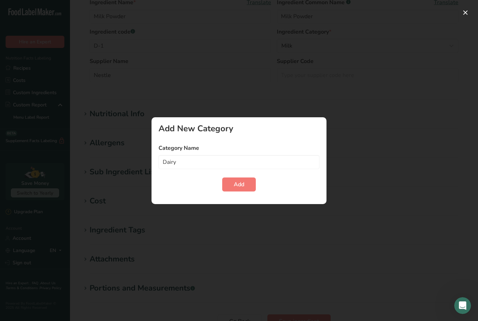
click at [246, 191] on button "Add" at bounding box center [239, 184] width 34 height 14
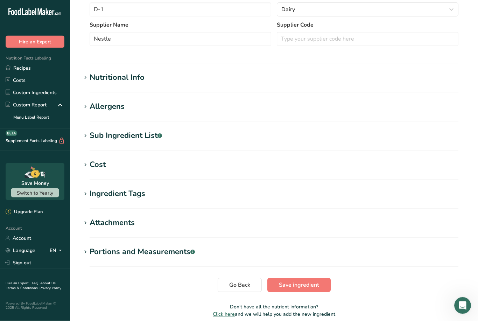
scroll to position [185, 0]
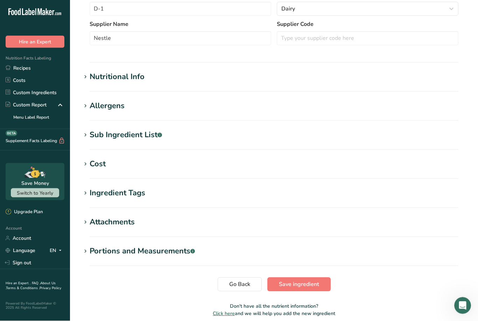
click at [141, 76] on div "Nutritional Info" at bounding box center [117, 77] width 55 height 12
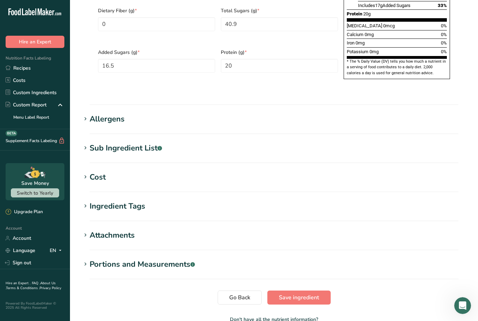
click at [316, 293] on span "Save ingredient" at bounding box center [299, 297] width 40 height 8
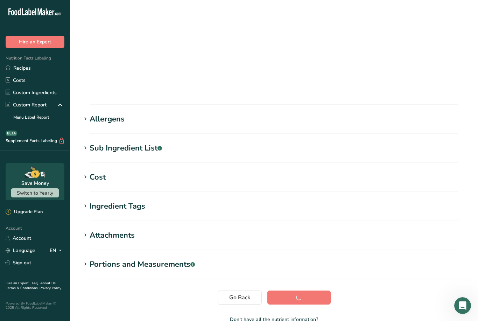
scroll to position [27, 0]
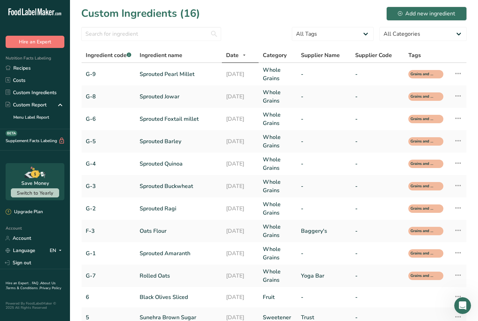
click at [411, 13] on div "Add new ingredient" at bounding box center [426, 13] width 57 height 8
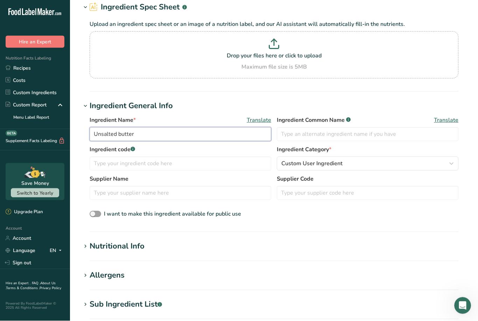
scroll to position [32, 0]
type input "Unsalted butter"
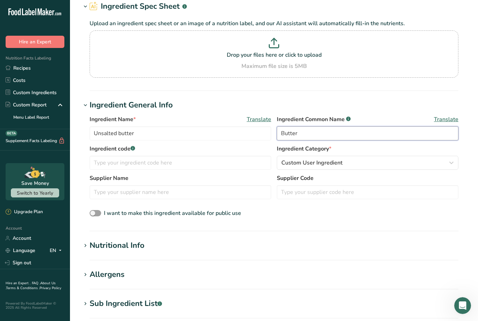
type input "Butter"
type input "Amul"
click at [381, 159] on div "Custom User Ingredient" at bounding box center [365, 163] width 168 height 8
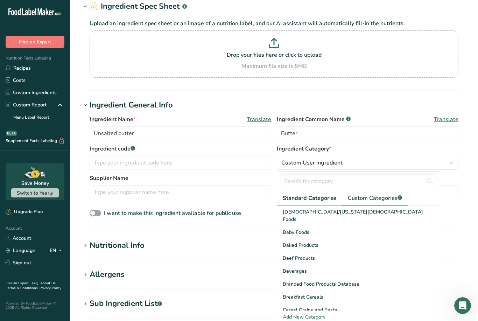
click at [381, 193] on link "Custom Categories .a-a{fill:#347362;}.b-a{fill:#fff;}" at bounding box center [374, 198] width 65 height 14
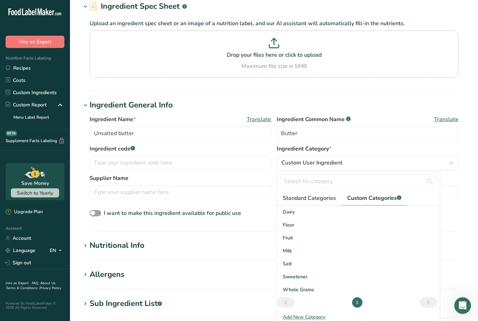
click at [302, 214] on div "Dairy" at bounding box center [358, 211] width 163 height 13
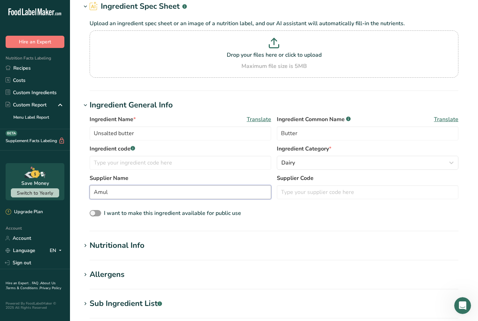
type input "Amul"
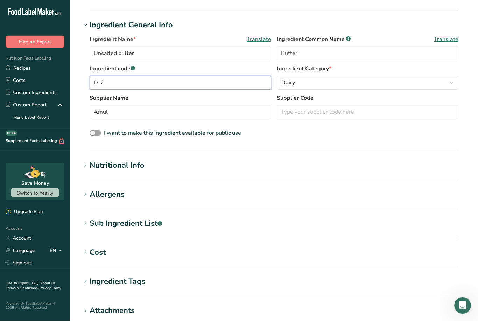
scroll to position [112, 0]
type input "D-2"
click at [369, 165] on h1 "Nutritional Info" at bounding box center [274, 166] width 386 height 12
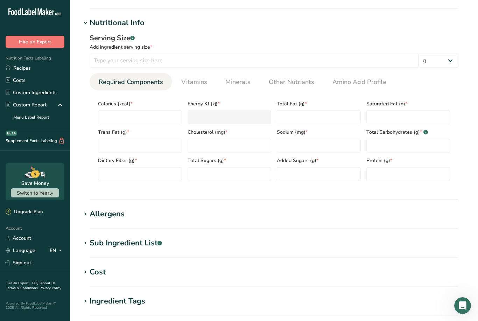
scroll to position [254, 0]
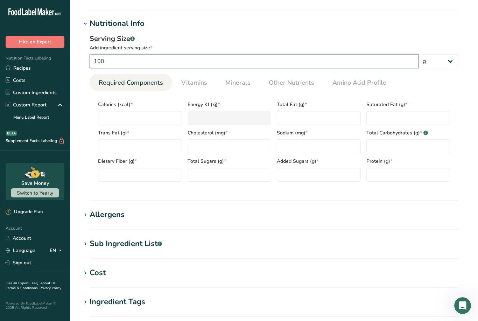
type input "100"
type input "740"
type KJ "3096.2"
type input "740"
type Fat "82"
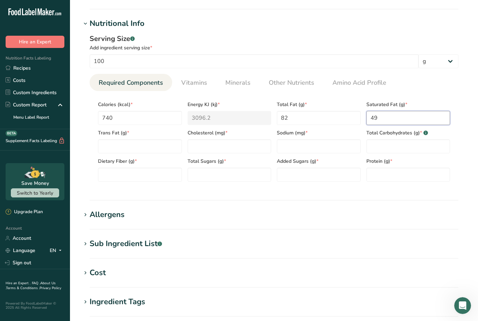
type Fat "49"
type Fat "0"
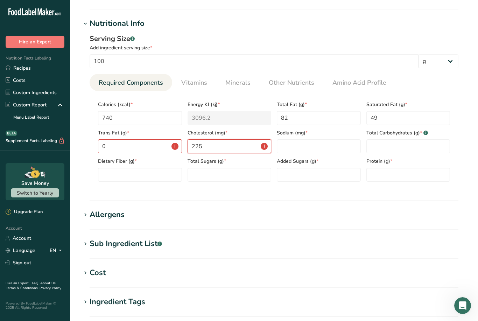
type input "225"
type input "0"
